Goal: Obtain resource: Download file/media

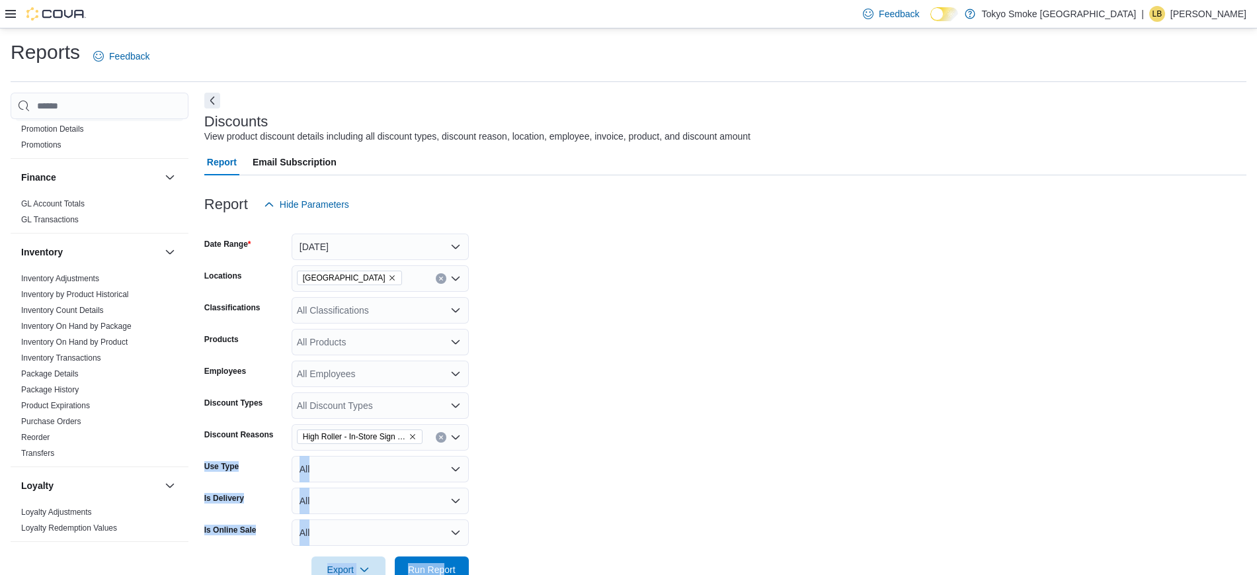
scroll to position [251, 0]
click at [75, 335] on link "Inventory On Hand by Product" at bounding box center [74, 334] width 106 height 9
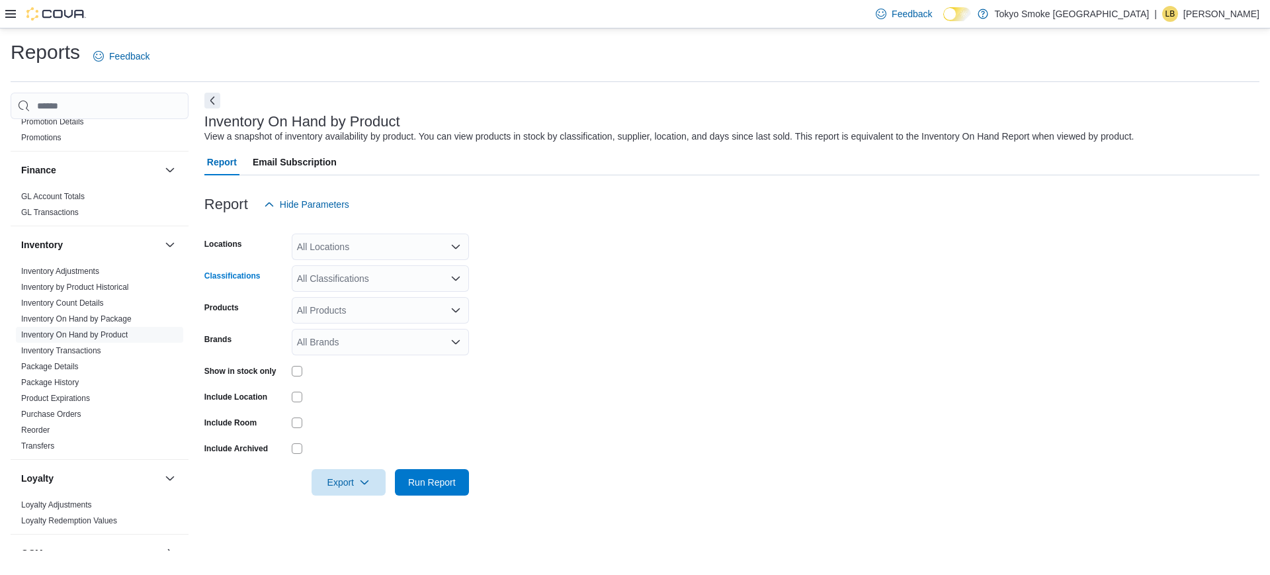
click at [383, 276] on div "All Classifications" at bounding box center [380, 278] width 177 height 26
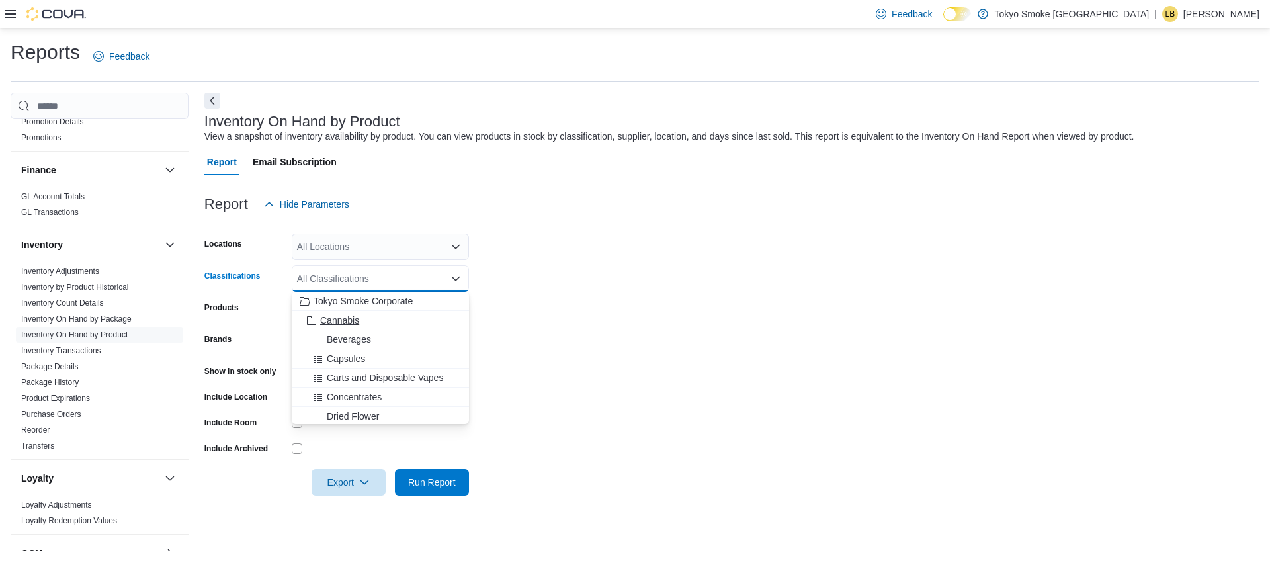
click at [342, 318] on span "Cannabis" at bounding box center [339, 319] width 39 height 13
click at [361, 320] on span "Beverages" at bounding box center [349, 319] width 44 height 13
click at [361, 320] on span "Capsules" at bounding box center [346, 319] width 38 height 13
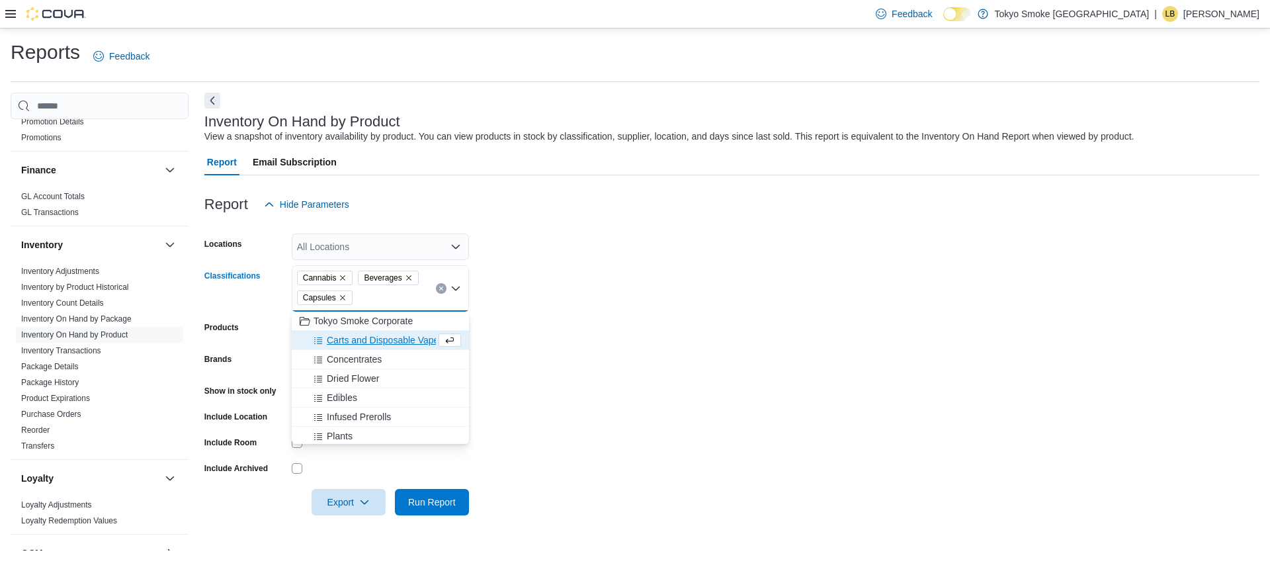
click at [361, 320] on span "Tokyo Smoke Corporate" at bounding box center [362, 320] width 99 height 13
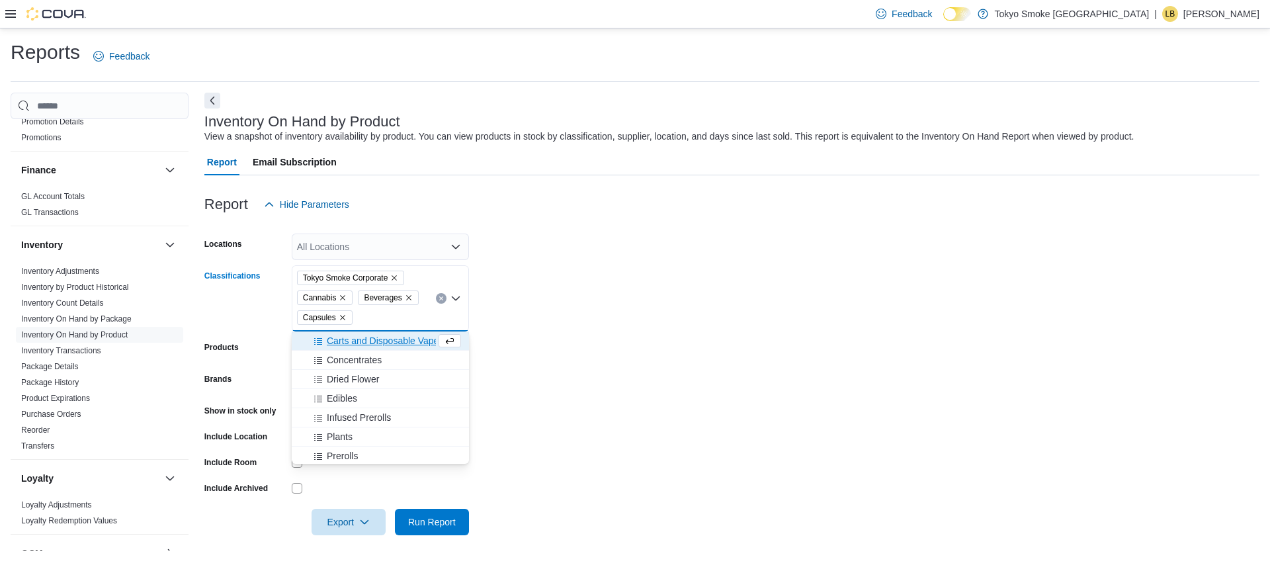
click at [397, 275] on icon "Remove Tokyo Smoke Corporate from selection in this group" at bounding box center [394, 278] width 8 height 8
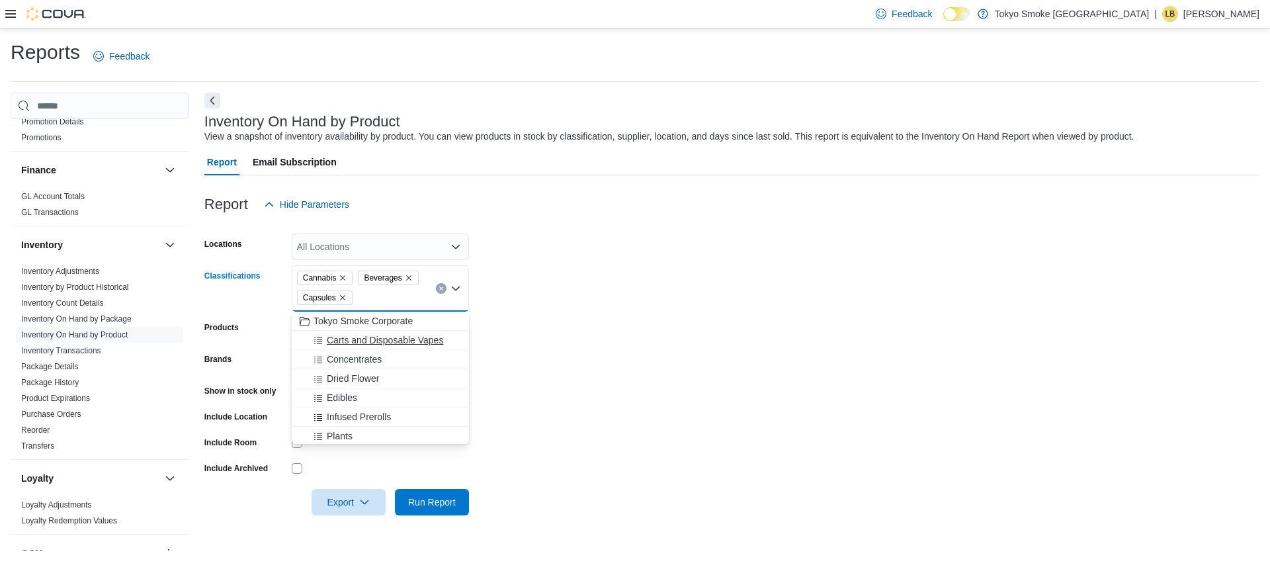
click at [354, 345] on span "Carts and Disposable Vapes" at bounding box center [385, 339] width 116 height 13
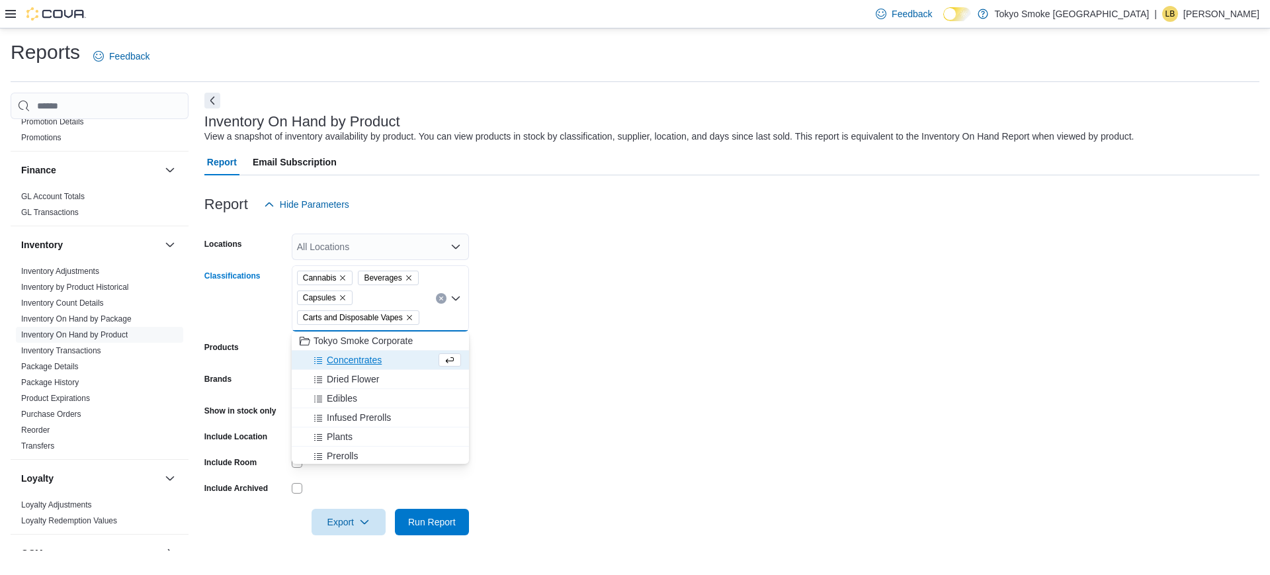
click at [351, 356] on span "Concentrates" at bounding box center [354, 359] width 55 height 13
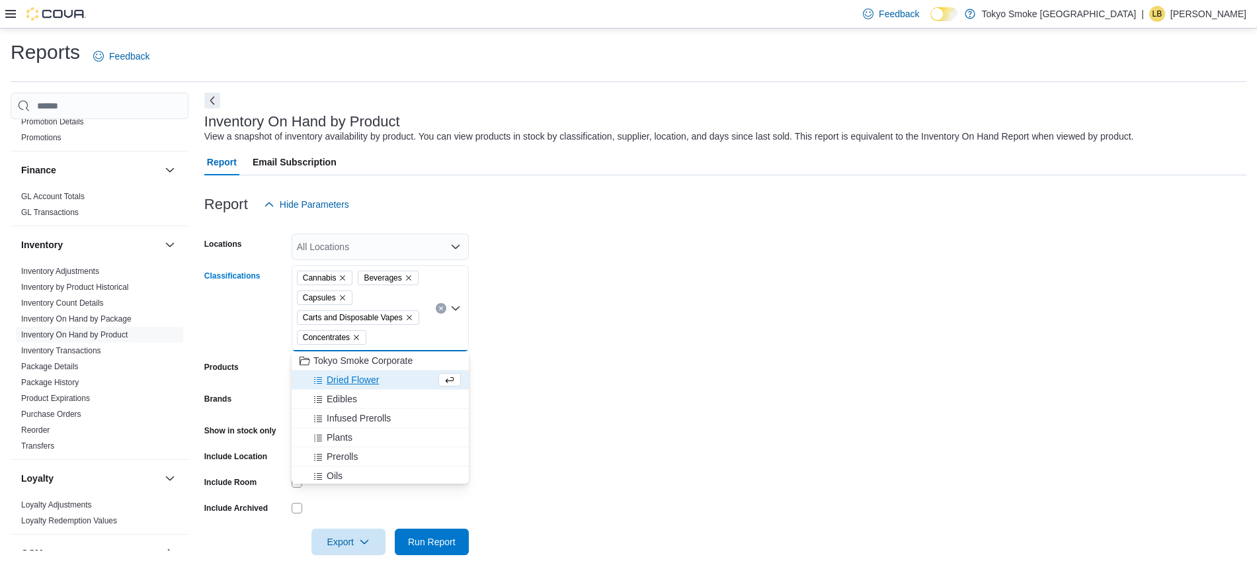
click at [347, 376] on span "Dried Flower" at bounding box center [353, 379] width 52 height 13
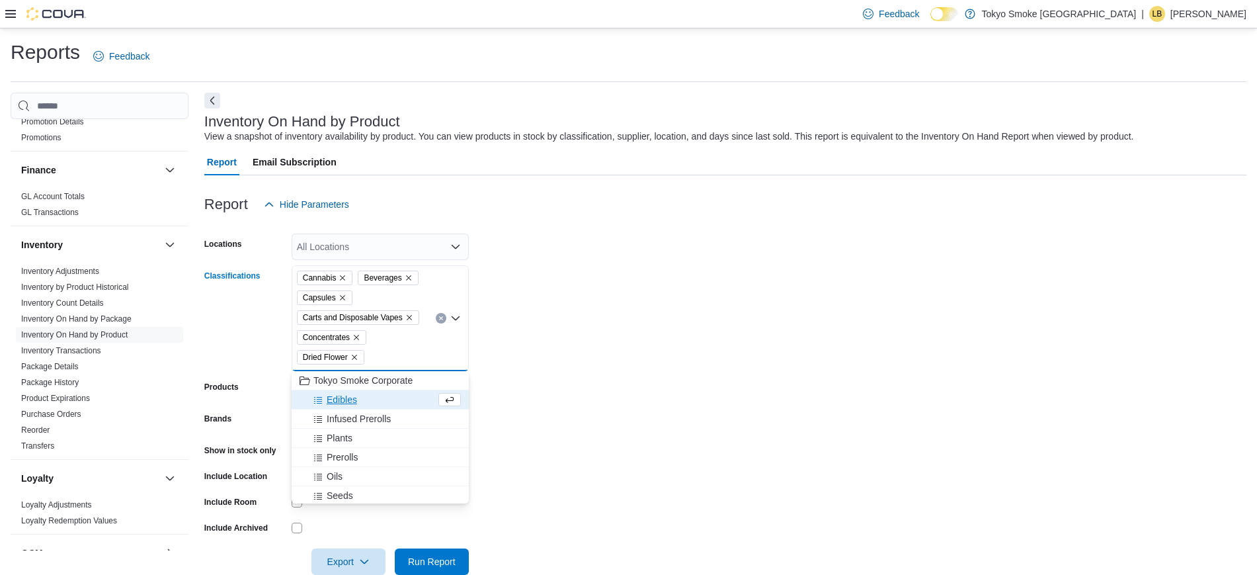
click at [344, 399] on span "Edibles" at bounding box center [342, 399] width 30 height 13
click at [344, 399] on span "Infused Prerolls" at bounding box center [359, 399] width 64 height 13
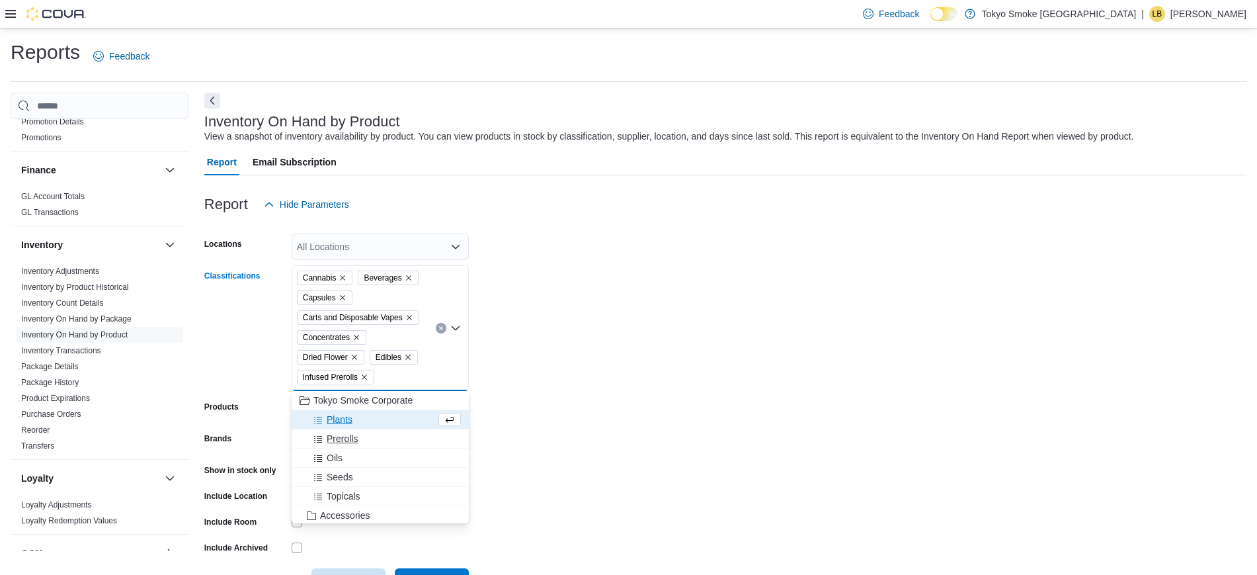
click at [341, 437] on span "Prerolls" at bounding box center [342, 438] width 31 height 13
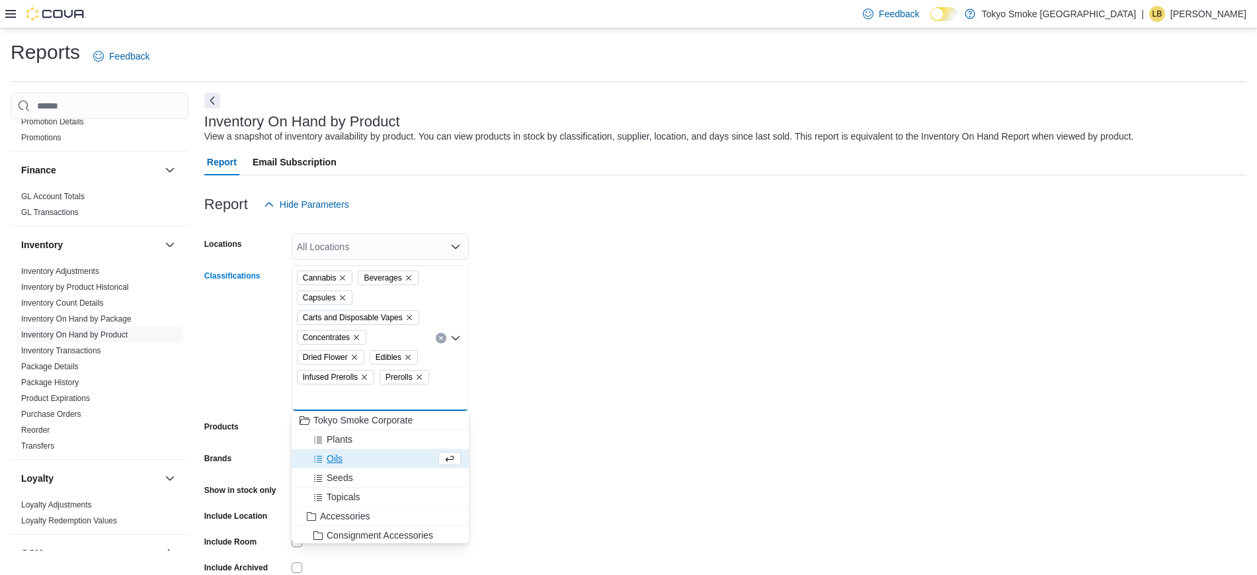
click at [335, 456] on span "Oils" at bounding box center [335, 458] width 16 height 13
click at [341, 474] on span "Topicals" at bounding box center [344, 477] width 34 height 13
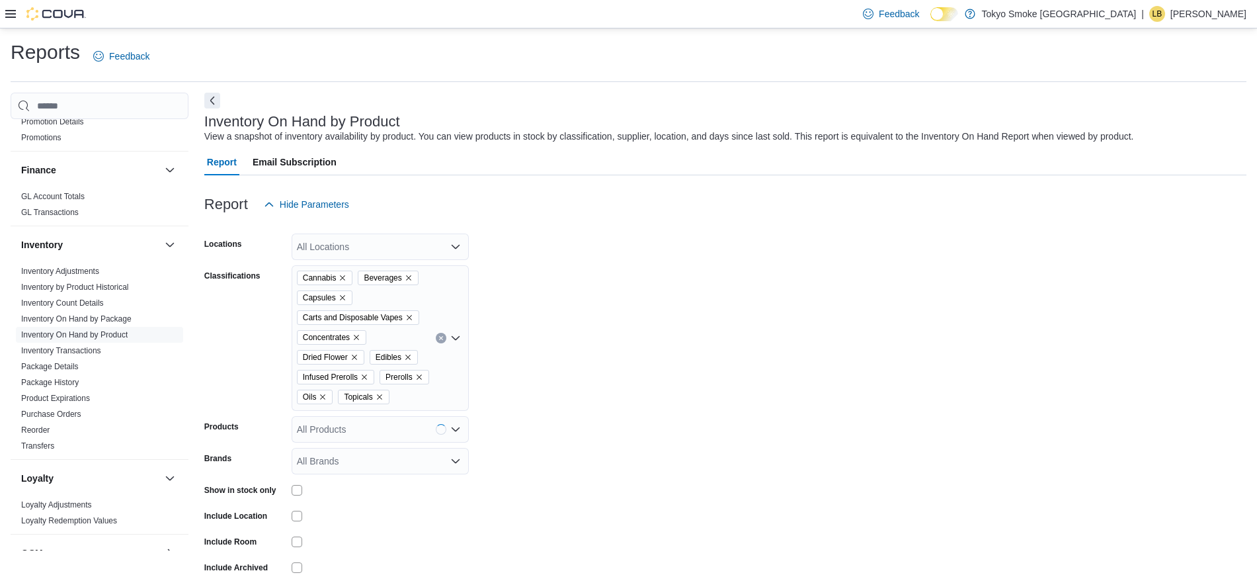
click at [555, 382] on form "Locations All Locations Classifications Cannabis Beverages Capsules Carts and D…" at bounding box center [725, 416] width 1042 height 397
click at [372, 247] on div "All Locations" at bounding box center [380, 246] width 177 height 26
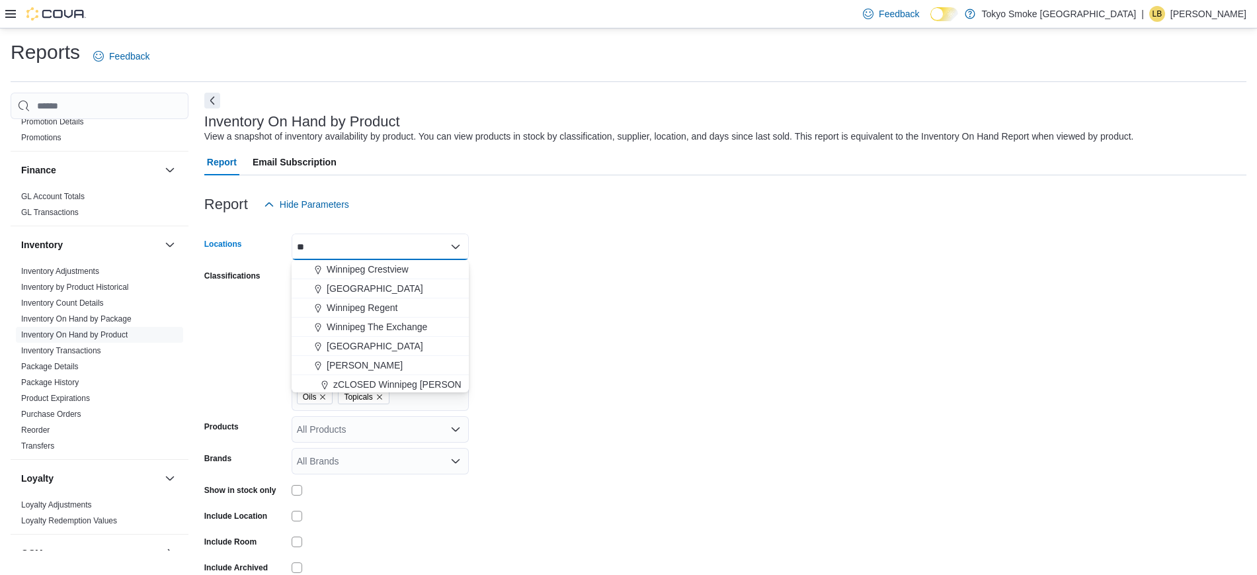
type input "***"
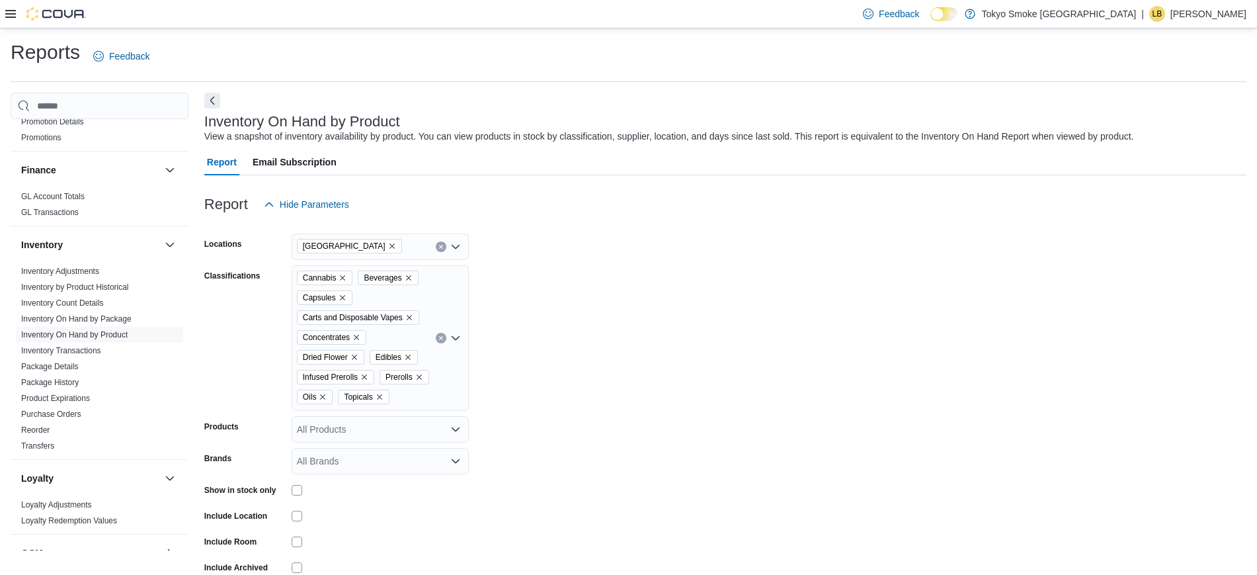
click at [621, 356] on form "Locations [GEOGRAPHIC_DATA] Classifications Cannabis Beverages Capsules Carts a…" at bounding box center [725, 416] width 1042 height 397
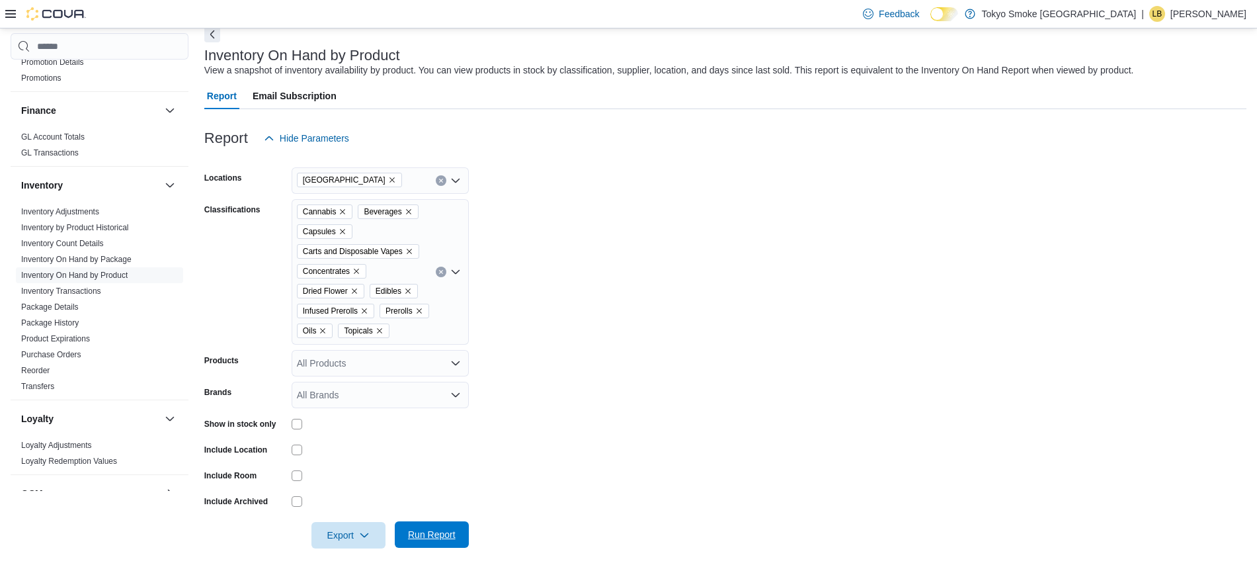
click at [437, 542] on span "Run Report" at bounding box center [432, 534] width 58 height 26
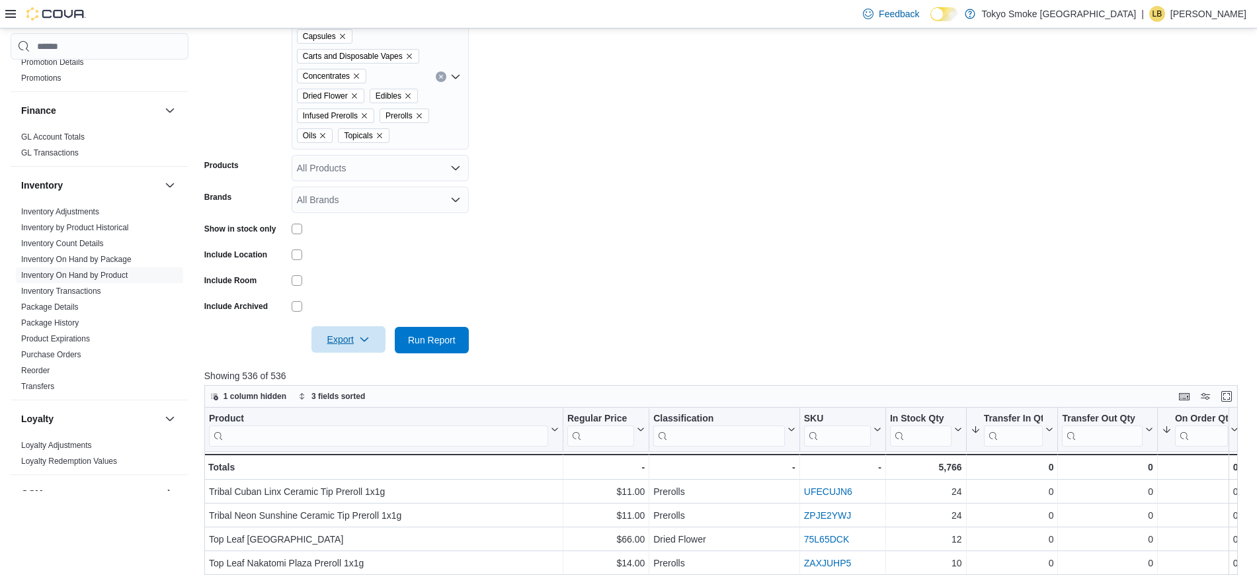
click at [339, 352] on span "Export" at bounding box center [348, 339] width 58 height 26
click at [334, 384] on span "Export to Excel" at bounding box center [351, 386] width 60 height 11
